Goal: Task Accomplishment & Management: Manage account settings

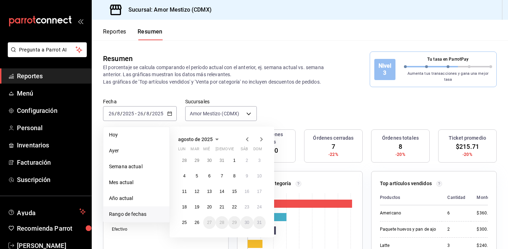
click at [270, 64] on p "El porcentaje se calcula comparando el período actual con el anterior, ej. sema…" at bounding box center [217, 74] width 229 height 21
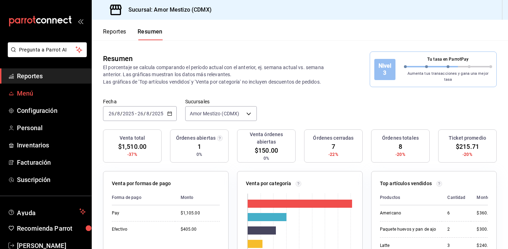
click at [28, 91] on span "Menú" at bounding box center [51, 93] width 69 height 10
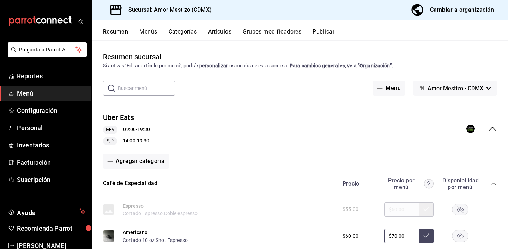
click at [442, 14] on div "Cambiar a organización" at bounding box center [462, 10] width 64 height 10
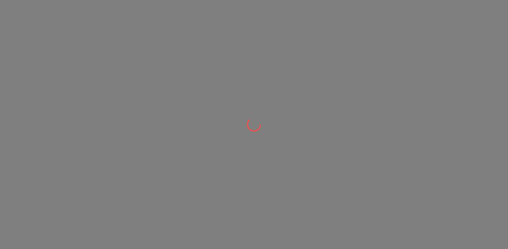
click at [271, 122] on div at bounding box center [254, 124] width 508 height 249
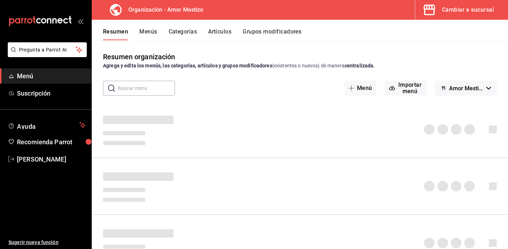
click at [223, 34] on button "Artículos" at bounding box center [219, 34] width 23 height 12
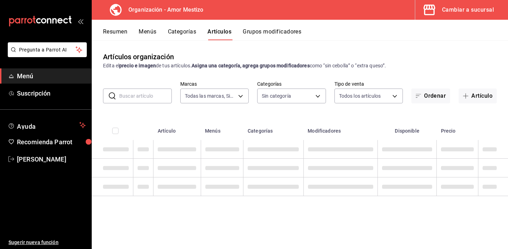
type input "45d9c99a-03e7-41f8-8912-9f9169252438"
click at [129, 99] on input "text" at bounding box center [145, 96] width 53 height 14
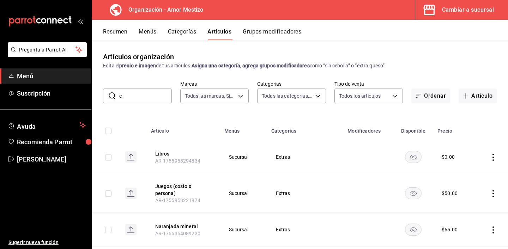
type input "en"
type input "65ca9e36-06df-4b5a-80dc-0fd2ff3acfba,911671c3-2131-4c09-adfe-c25b43993763,586b1…"
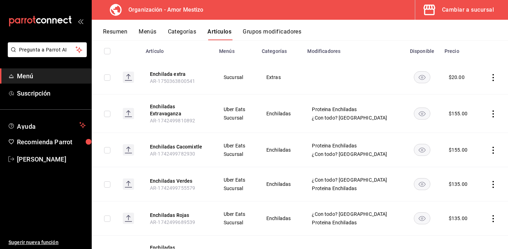
scroll to position [93, 0]
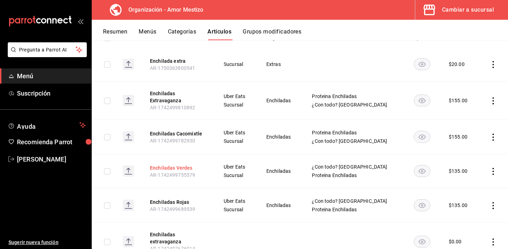
type input "enchila"
click at [182, 165] on button "Enchiladas Verdes" at bounding box center [178, 167] width 56 height 7
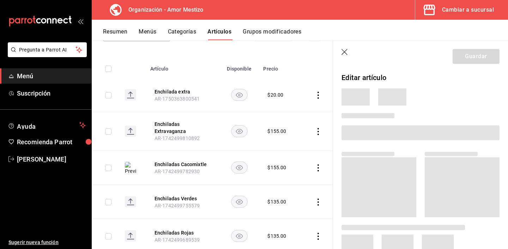
click at [437, 108] on div at bounding box center [418, 124] width 164 height 39
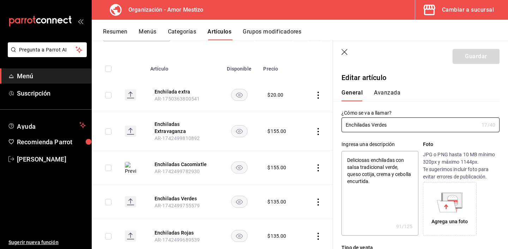
type textarea "x"
type input "$135.00"
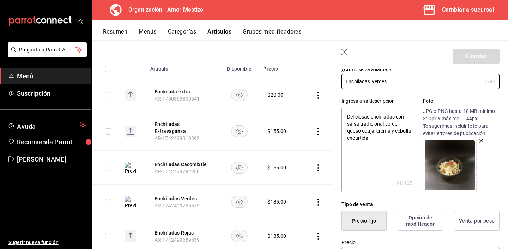
scroll to position [59, 0]
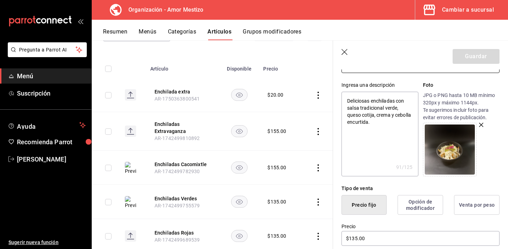
click at [480, 126] on icon "button" at bounding box center [481, 125] width 4 height 4
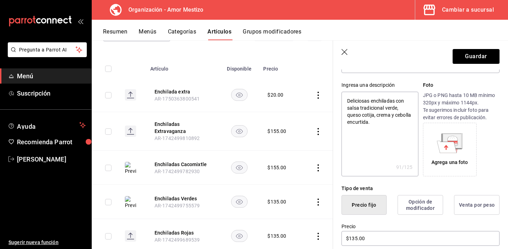
click at [453, 145] on icon at bounding box center [447, 147] width 20 height 12
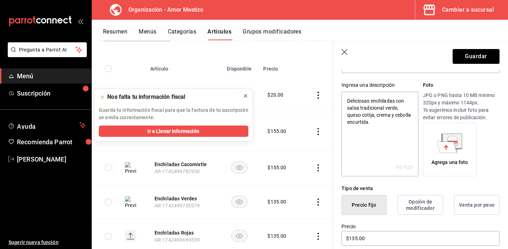
click at [247, 99] on div at bounding box center [246, 95] width 6 height 7
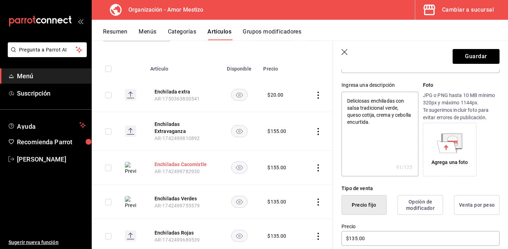
click at [181, 162] on button "Enchiladas Cacomixtle" at bounding box center [182, 164] width 56 height 7
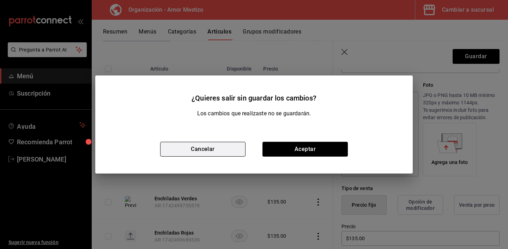
click at [207, 153] on button "Cancelar" at bounding box center [202, 149] width 85 height 15
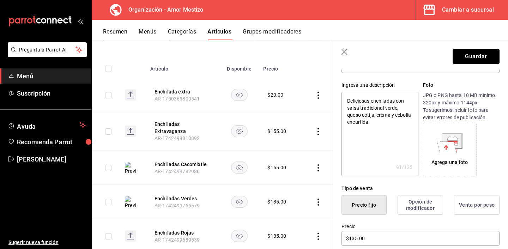
click at [442, 139] on icon at bounding box center [452, 140] width 20 height 15
click at [442, 153] on div "Agrega una foto" at bounding box center [449, 149] width 50 height 50
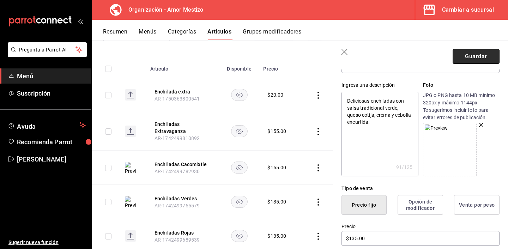
click at [475, 57] on button "Guardar" at bounding box center [475, 56] width 47 height 15
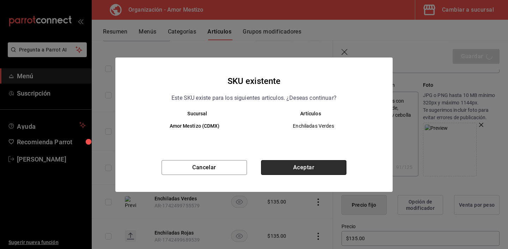
click at [289, 170] on button "Aceptar" at bounding box center [303, 167] width 85 height 15
type textarea "x"
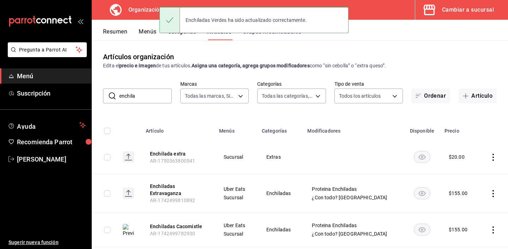
click at [194, 47] on div "Artículos organización Edita el precio e imagen de tus artículos. Asigna una ca…" at bounding box center [300, 144] width 416 height 208
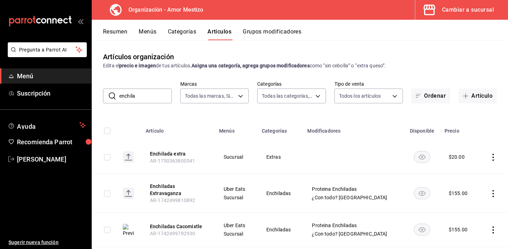
click at [147, 93] on input "enchila" at bounding box center [145, 96] width 53 height 14
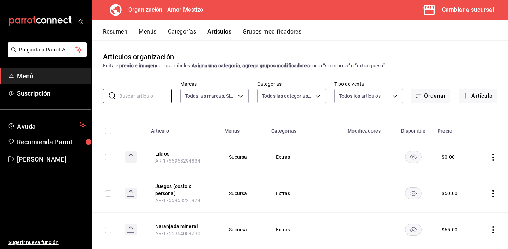
click at [494, 158] on icon "actions" at bounding box center [492, 157] width 7 height 7
click at [470, 200] on span "Eliminar" at bounding box center [471, 202] width 18 height 6
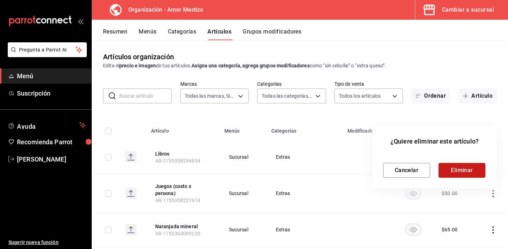
click at [445, 166] on button "Eliminar" at bounding box center [461, 170] width 47 height 15
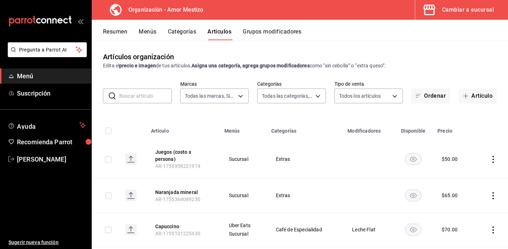
click at [183, 108] on div "Artículos organización Edita el precio e imagen de tus artículos. Asigna una ca…" at bounding box center [300, 144] width 416 height 208
click at [165, 109] on div "Artículos organización Edita el precio e imagen de tus artículos. Asigna una ca…" at bounding box center [300, 144] width 416 height 208
click at [148, 33] on button "Menús" at bounding box center [148, 34] width 18 height 12
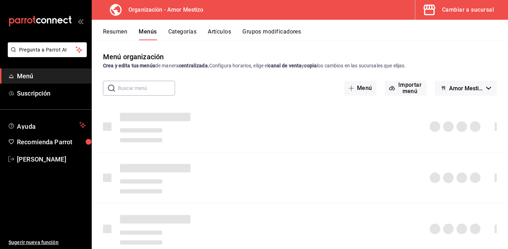
click at [221, 36] on button "Artículos" at bounding box center [219, 34] width 23 height 12
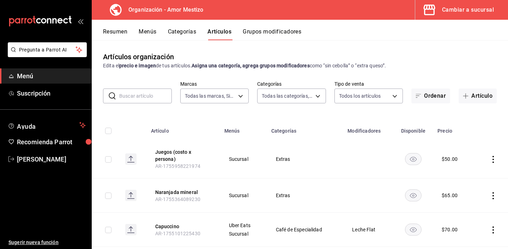
type input "45d9c99a-03e7-41f8-8912-9f9169252438"
type input "65ca9e36-06df-4b5a-80dc-0fd2ff3acfba,911671c3-2131-4c09-adfe-c25b43993763,586b1…"
click at [140, 32] on button "Menús" at bounding box center [148, 34] width 18 height 12
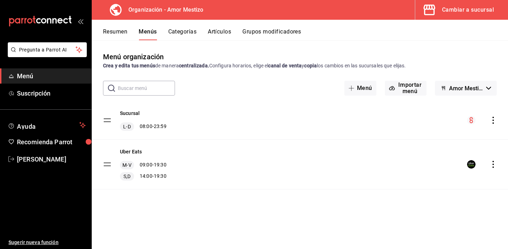
click at [491, 121] on icon "actions" at bounding box center [492, 120] width 7 height 7
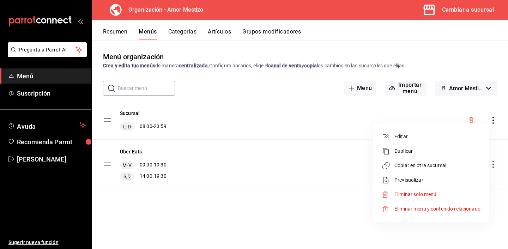
click at [422, 165] on span "Copiar en otra sucursal" at bounding box center [437, 165] width 86 height 7
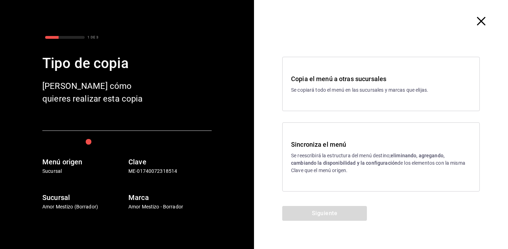
click at [344, 159] on p "Se reescribirá la estructura del menú destino; eliminando, agregando, cambiando…" at bounding box center [381, 163] width 180 height 22
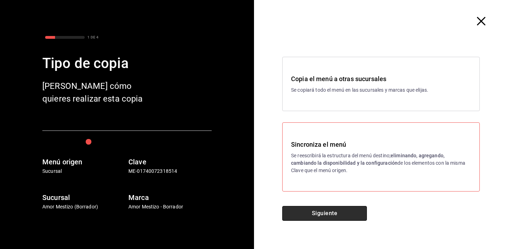
click at [320, 210] on button "Siguiente" at bounding box center [324, 213] width 85 height 15
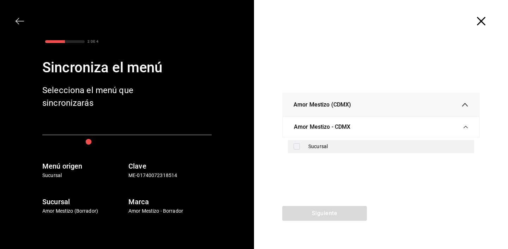
click at [298, 146] on input "checkbox" at bounding box center [296, 146] width 6 height 6
checkbox input "true"
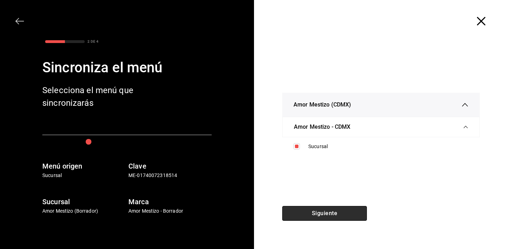
click at [314, 213] on button "Siguiente" at bounding box center [324, 213] width 85 height 15
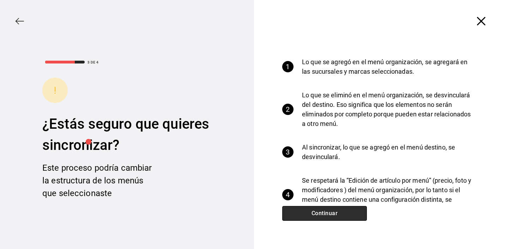
click at [314, 213] on button "Continuar" at bounding box center [324, 213] width 85 height 15
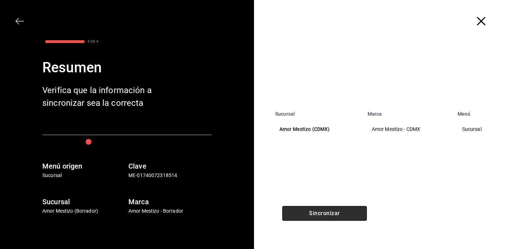
click at [314, 213] on button "Sincronizar" at bounding box center [324, 213] width 85 height 15
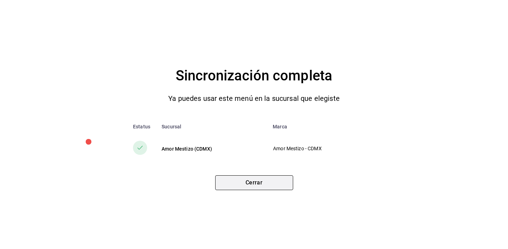
click at [260, 179] on button "Cerrar" at bounding box center [254, 182] width 78 height 15
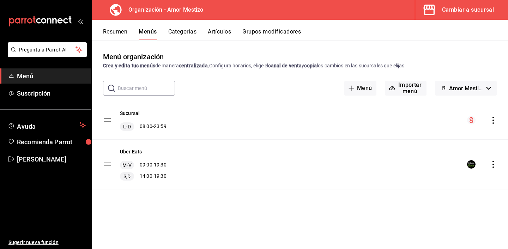
click at [443, 13] on div "Cambiar a sucursal" at bounding box center [468, 10] width 52 height 10
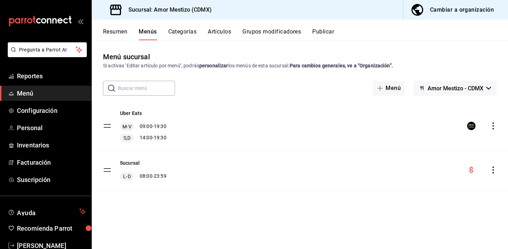
click at [493, 126] on icon "actions" at bounding box center [492, 125] width 7 height 7
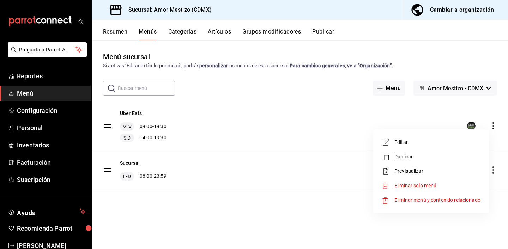
click at [315, 114] on div at bounding box center [254, 124] width 508 height 249
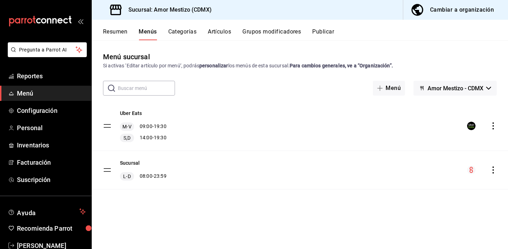
click at [325, 34] on button "Publicar" at bounding box center [323, 34] width 22 height 12
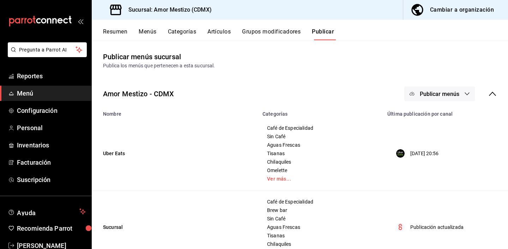
click at [467, 94] on icon "button" at bounding box center [467, 93] width 5 height 3
click at [441, 116] on span "Uber Eats" at bounding box center [450, 116] width 34 height 7
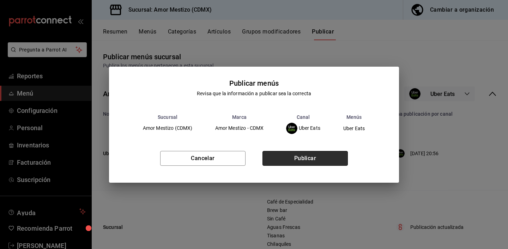
click at [316, 158] on button "Publicar" at bounding box center [304, 158] width 85 height 15
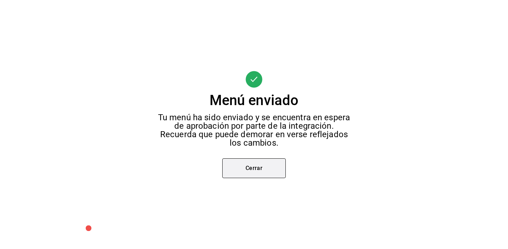
click at [251, 167] on button "Cerrar" at bounding box center [253, 168] width 63 height 20
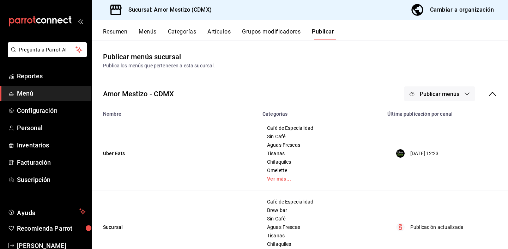
click at [147, 32] on button "Menús" at bounding box center [148, 34] width 18 height 12
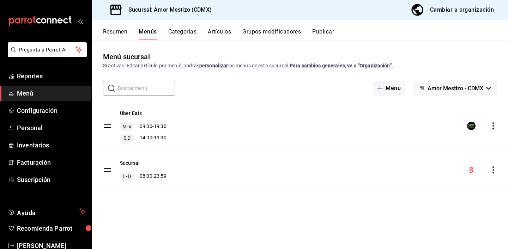
click at [222, 36] on button "Artículos" at bounding box center [219, 34] width 23 height 12
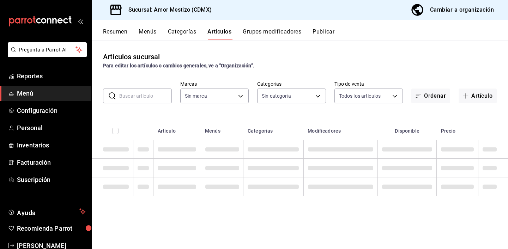
click at [139, 97] on input "text" at bounding box center [145, 96] width 53 height 14
type input "6123688d-4ae6-46f8-8375-e4b6531842e1"
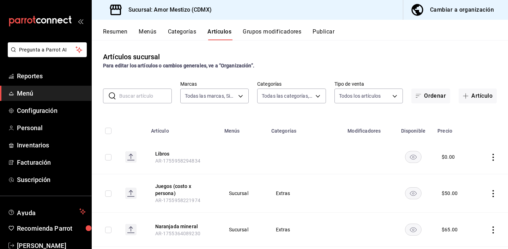
type input "c6ecdb84-8a71-4b84-a95d-9d2e8ad90849,85a2a169-3d25-4334-b41a-f8e4e1246de2,7a224…"
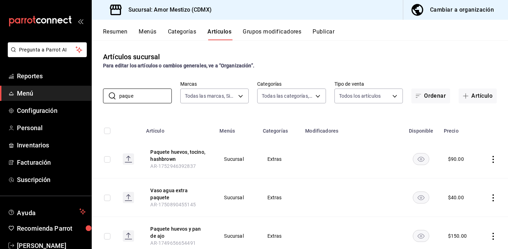
type input "paque"
click at [219, 148] on td "Sucursal" at bounding box center [236, 159] width 43 height 38
click at [347, 47] on div "Artículos sucursal Para editar los artículos o cambios generales, ve a “Organiz…" at bounding box center [300, 144] width 416 height 208
click at [144, 33] on button "Menús" at bounding box center [148, 34] width 18 height 12
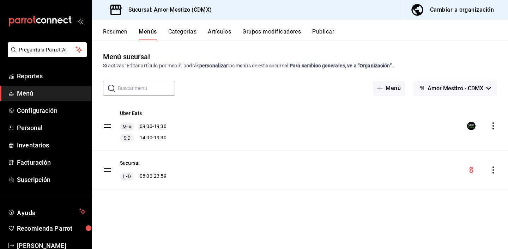
click at [118, 34] on button "Resumen" at bounding box center [115, 34] width 24 height 12
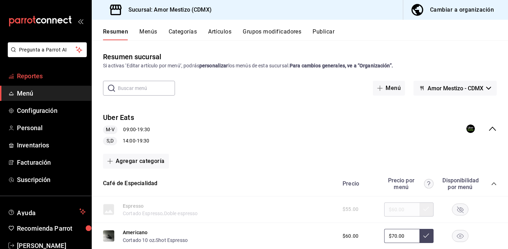
click at [34, 77] on span "Reportes" at bounding box center [51, 76] width 69 height 10
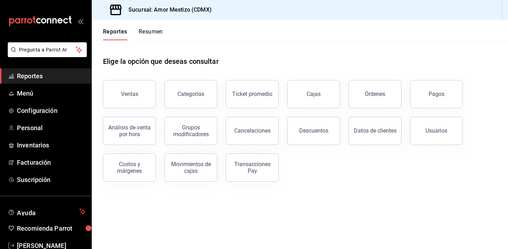
click at [146, 34] on button "Resumen" at bounding box center [151, 34] width 24 height 12
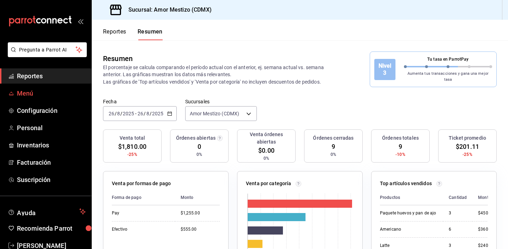
click at [23, 94] on span "Menú" at bounding box center [51, 93] width 69 height 10
